Goal: Book appointment/travel/reservation

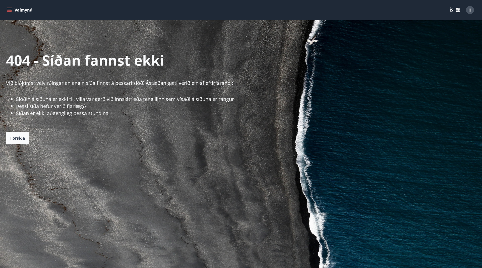
click at [10, 11] on icon "menu" at bounding box center [9, 11] width 5 height 1
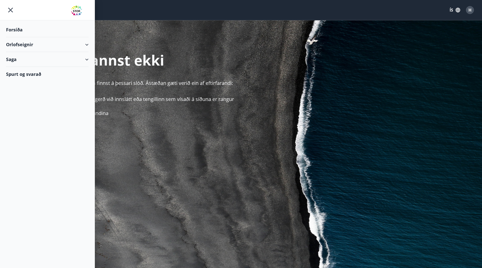
click at [15, 28] on div "Forsíða" at bounding box center [47, 29] width 83 height 15
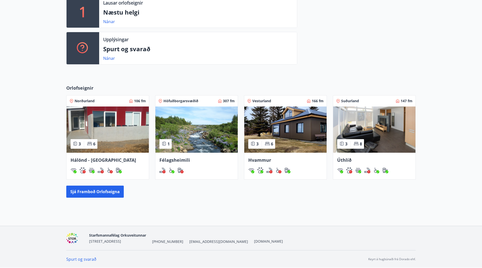
scroll to position [121, 0]
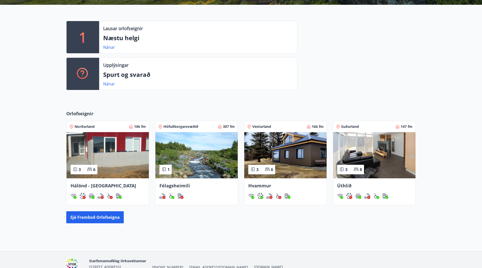
click at [109, 211] on div "Orlofseignir Norðurland 106 fm 3 6 [GEOGRAPHIC_DATA] - [GEOGRAPHIC_DATA] Höfuðb…" at bounding box center [241, 166] width 362 height 113
click at [109, 213] on button "Sjá framboð orlofseigna" at bounding box center [95, 217] width 58 height 12
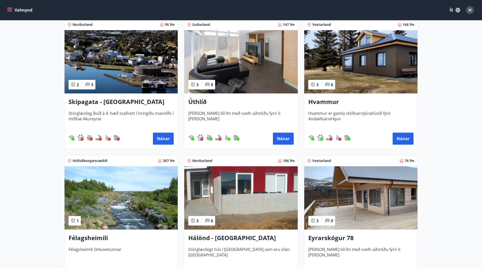
scroll to position [128, 0]
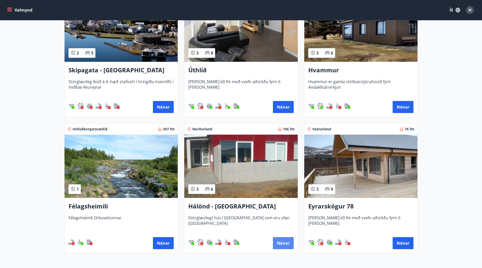
click at [281, 243] on button "Nánar" at bounding box center [283, 243] width 21 height 12
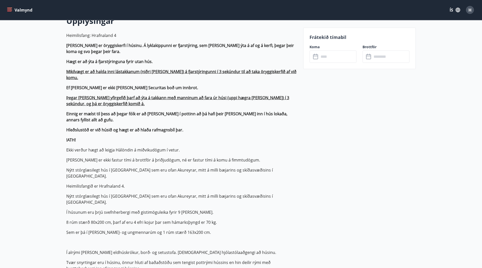
scroll to position [154, 0]
click at [321, 60] on input "text" at bounding box center [337, 57] width 37 height 12
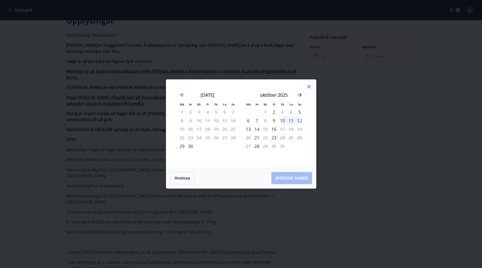
click at [300, 93] on icon "Move forward to switch to the next month." at bounding box center [300, 95] width 6 height 6
click at [299, 96] on icon "Move forward to switch to the next month." at bounding box center [300, 95] width 6 height 6
click at [181, 95] on icon "Move backward to switch to the previous month." at bounding box center [182, 95] width 4 height 4
click at [282, 139] on div "26" at bounding box center [282, 137] width 9 height 9
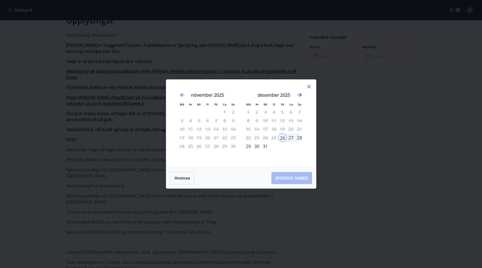
click at [300, 96] on icon "Move forward to switch to the next month." at bounding box center [300, 95] width 4 height 4
click at [291, 113] on div "3" at bounding box center [291, 112] width 9 height 9
click at [298, 113] on div "4" at bounding box center [299, 112] width 9 height 9
click at [200, 145] on div "31" at bounding box center [199, 146] width 9 height 9
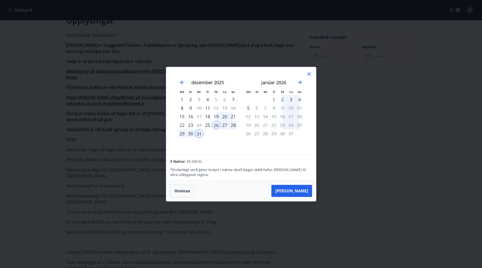
click at [309, 76] on icon at bounding box center [309, 74] width 6 height 6
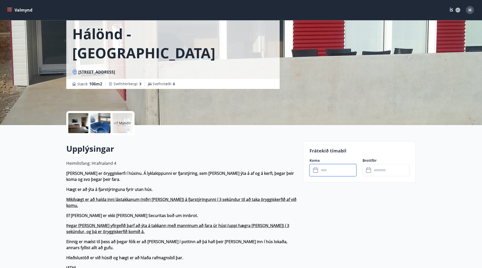
scroll to position [0, 0]
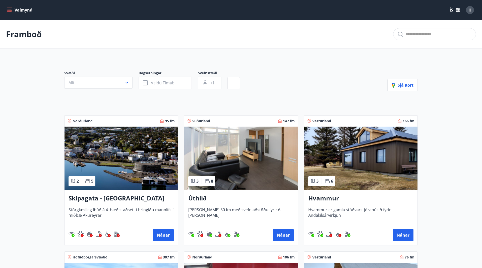
click at [132, 142] on img at bounding box center [121, 158] width 113 height 63
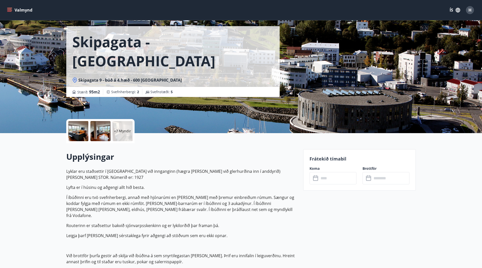
scroll to position [26, 0]
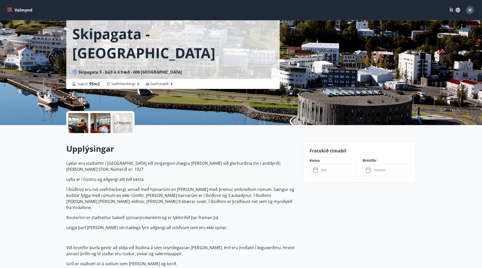
click at [331, 171] on input "text" at bounding box center [337, 170] width 37 height 12
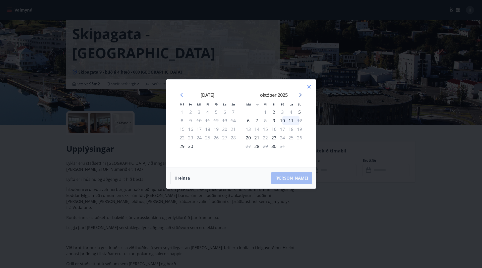
click at [301, 96] on icon "Move forward to switch to the next month." at bounding box center [300, 95] width 4 height 4
click at [282, 139] on div "26" at bounding box center [282, 137] width 9 height 9
click at [298, 94] on icon "Move forward to switch to the next month." at bounding box center [300, 95] width 6 height 6
click at [309, 87] on icon at bounding box center [309, 87] width 6 height 6
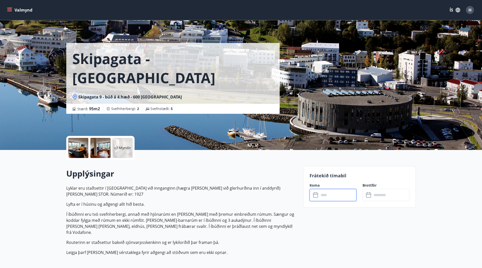
scroll to position [0, 0]
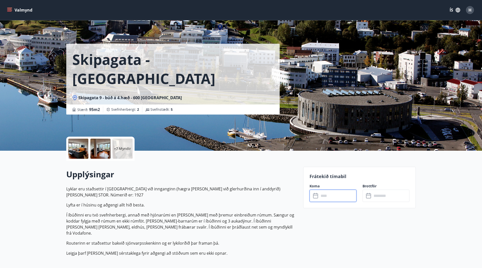
click at [10, 11] on icon "menu" at bounding box center [9, 11] width 5 height 1
click at [153, 29] on div "Skipagata - [GEOGRAPHIC_DATA] Skipagata 9 - búð á 4.hæð - [GEOGRAPHIC_DATA] : 9…" at bounding box center [182, 57] width 233 height 115
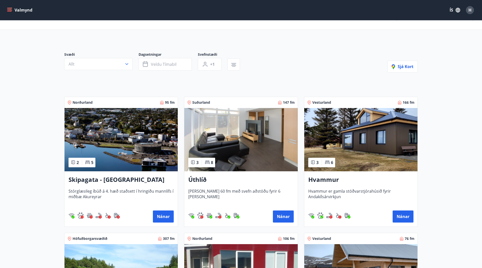
scroll to position [103, 0]
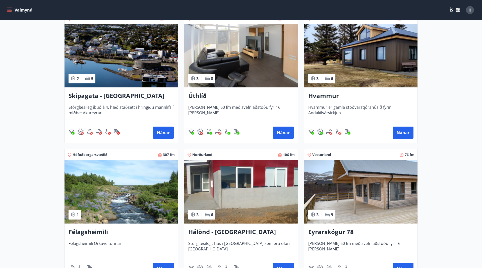
click at [247, 181] on img at bounding box center [240, 191] width 113 height 63
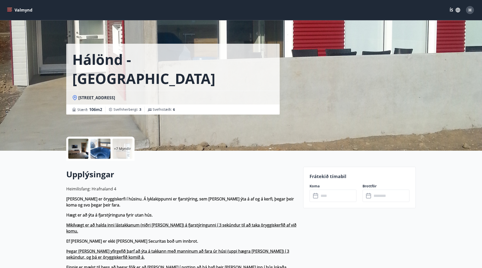
click at [325, 196] on input "text" at bounding box center [337, 196] width 37 height 12
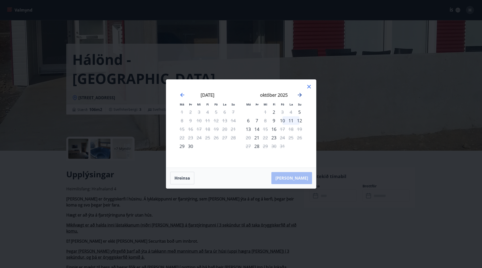
click at [300, 93] on icon "Move forward to switch to the next month." at bounding box center [300, 95] width 4 height 4
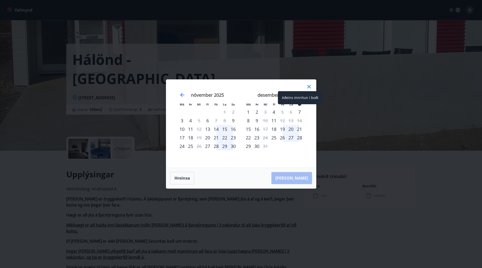
click at [300, 94] on div "Aðeins innritun í boði" at bounding box center [300, 97] width 44 height 13
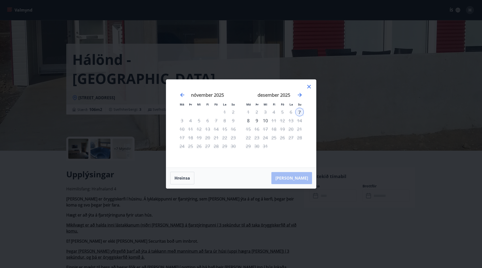
click at [247, 113] on div "1" at bounding box center [248, 112] width 9 height 9
click at [249, 113] on div "1" at bounding box center [248, 112] width 9 height 9
click at [256, 113] on div "2" at bounding box center [257, 112] width 9 height 9
click at [266, 81] on div "Má Þr Mi Fi Fö La Su Má Þr Mi Fi Fö La Su [DATE] 1 2 3 4 5 6 7 8 9 10 11 12 13 …" at bounding box center [241, 124] width 150 height 88
click at [298, 94] on icon "Move forward to switch to the next month." at bounding box center [300, 95] width 6 height 6
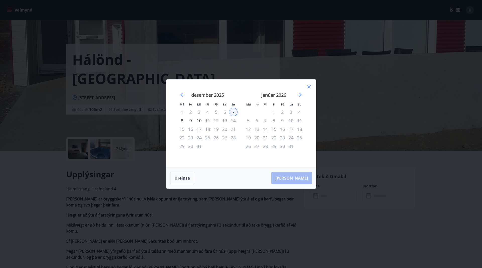
click at [215, 135] on div "26" at bounding box center [216, 137] width 9 height 9
click at [223, 140] on div "27" at bounding box center [225, 137] width 9 height 9
click at [243, 137] on div "[DATE] 1 2 3 4 5 6 7 8 9 10 11 12 13 14 15 16 17 18 19 20 21 22 23 24 25 26 27 …" at bounding box center [274, 127] width 66 height 82
click at [309, 86] on icon at bounding box center [309, 87] width 6 height 6
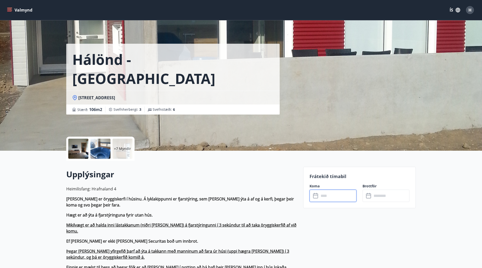
click at [30, 1] on div "Valmynd ÍS H" at bounding box center [241, 10] width 482 height 20
click at [331, 194] on input "text" at bounding box center [337, 196] width 37 height 12
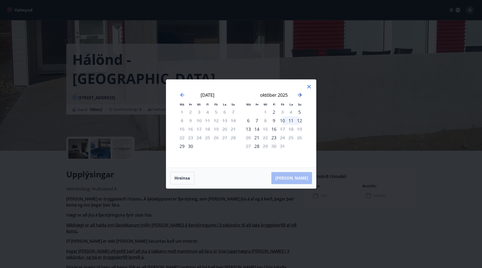
click at [301, 93] on icon "Move forward to switch to the next month." at bounding box center [300, 95] width 6 height 6
click at [276, 139] on div "25" at bounding box center [274, 137] width 9 height 9
click at [299, 93] on icon "Move forward to switch to the next month." at bounding box center [300, 95] width 6 height 6
click at [200, 147] on div "31" at bounding box center [199, 146] width 9 height 9
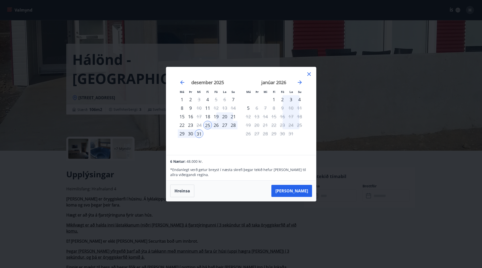
click at [283, 101] on div "2" at bounding box center [282, 99] width 9 height 9
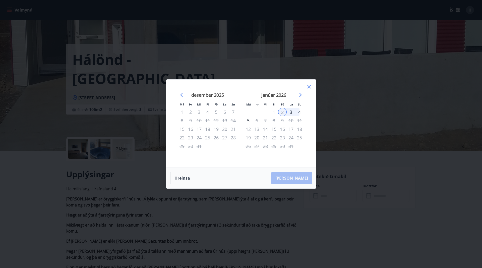
click at [272, 111] on div "1" at bounding box center [274, 112] width 9 height 9
click at [218, 135] on div "26" at bounding box center [216, 137] width 9 height 9
click at [307, 86] on icon at bounding box center [309, 87] width 6 height 6
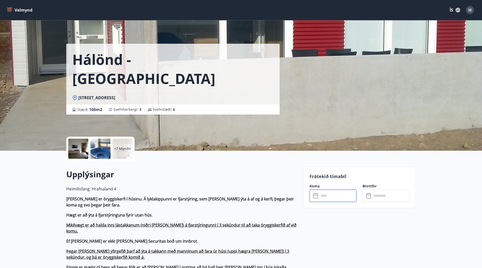
click at [335, 196] on input "text" at bounding box center [337, 196] width 37 height 12
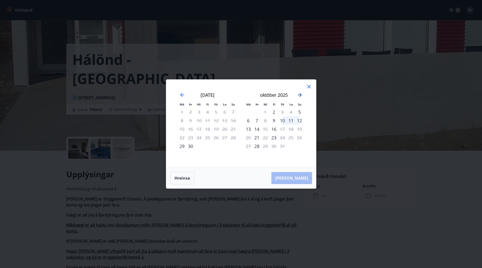
click at [300, 94] on icon "Move forward to switch to the next month." at bounding box center [300, 95] width 6 height 6
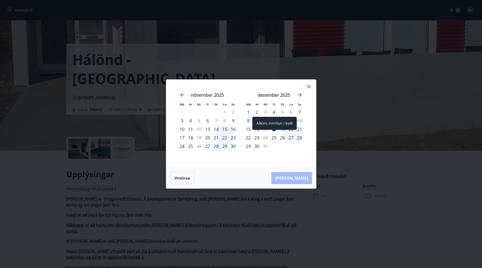
click at [272, 137] on div "25" at bounding box center [274, 137] width 9 height 9
click at [302, 95] on icon "Move forward to switch to the next month." at bounding box center [300, 95] width 6 height 6
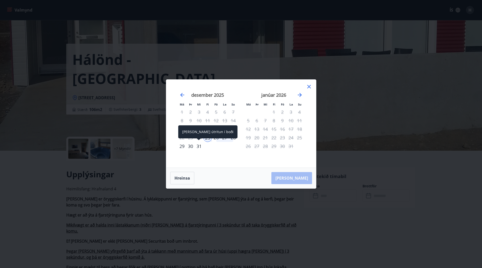
click at [200, 146] on div "31" at bounding box center [199, 146] width 9 height 9
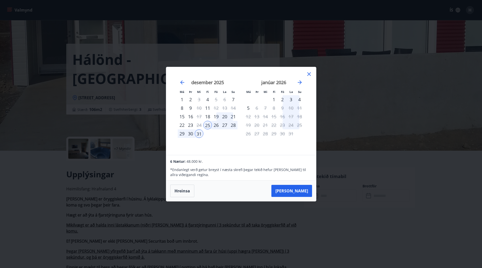
click at [217, 126] on div "26" at bounding box center [216, 125] width 9 height 9
click at [212, 126] on div "26" at bounding box center [216, 125] width 9 height 9
click at [211, 126] on div "25" at bounding box center [208, 125] width 9 height 9
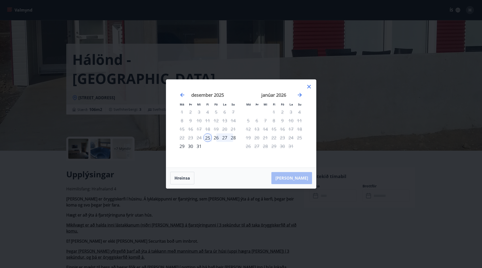
click at [216, 138] on div "26" at bounding box center [216, 137] width 9 height 9
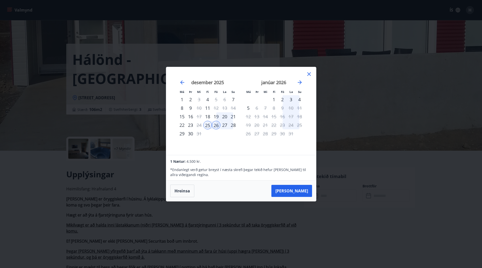
click at [217, 133] on td "Calendar" at bounding box center [216, 133] width 9 height 9
click at [214, 128] on div "26" at bounding box center [216, 125] width 9 height 9
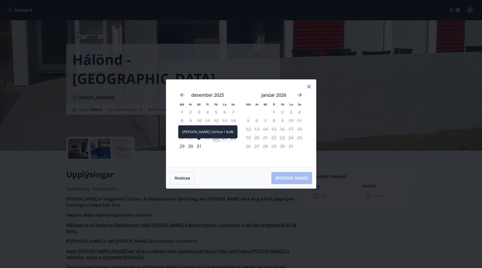
click at [201, 147] on div "31" at bounding box center [199, 146] width 9 height 9
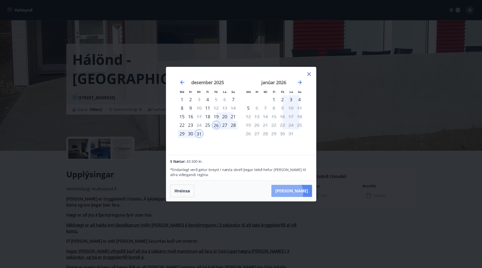
click at [302, 192] on button "[PERSON_NAME]" at bounding box center [292, 191] width 41 height 12
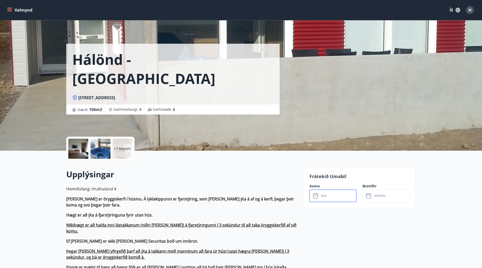
type input "******"
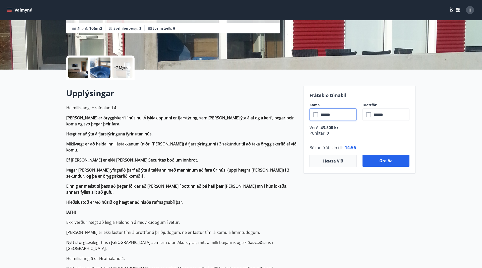
scroll to position [77, 0]
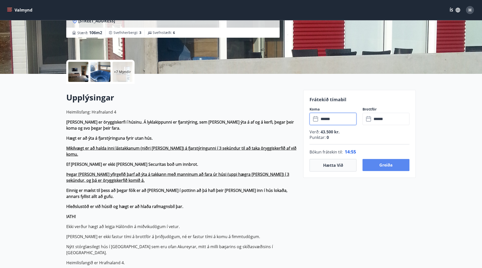
click at [393, 168] on button "Greiða" at bounding box center [386, 165] width 47 height 12
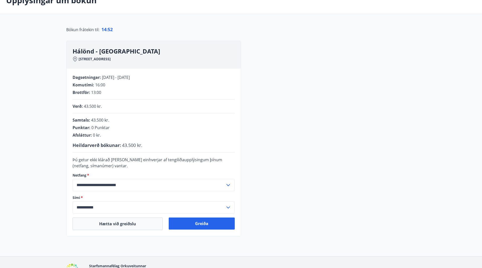
scroll to position [64, 0]
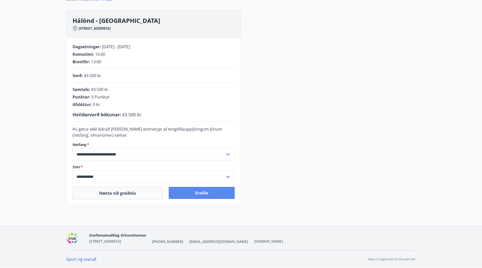
click at [199, 191] on button "Greiða" at bounding box center [202, 193] width 66 height 12
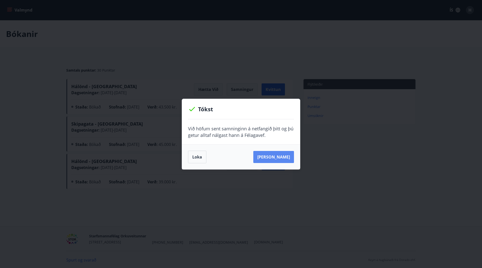
click at [281, 156] on button "Sjá samning" at bounding box center [274, 157] width 41 height 12
